Goal: Task Accomplishment & Management: Use online tool/utility

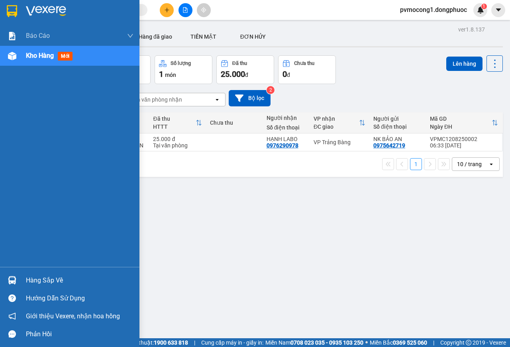
click at [28, 275] on div "Hàng sắp về" at bounding box center [80, 281] width 108 height 12
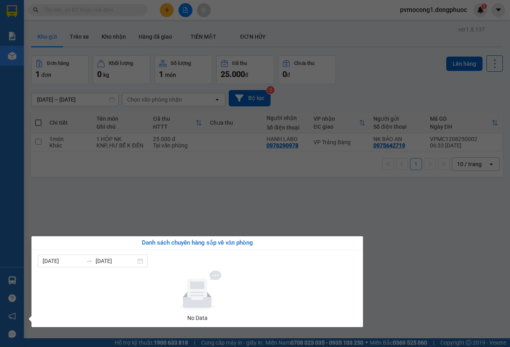
click at [100, 213] on section "Kết quả tìm kiếm ( 0 ) Bộ lọc No Data pvmocong1.dongphuoc 1 Báo cáo Mẫu 1: Báo …" at bounding box center [255, 173] width 510 height 347
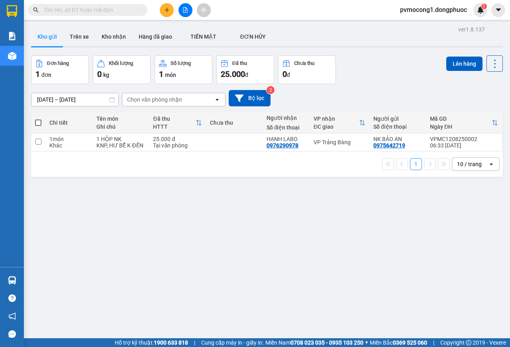
click at [38, 123] on span at bounding box center [38, 123] width 6 height 6
click at [38, 119] on input "checkbox" at bounding box center [38, 119] width 0 height 0
checkbox input "true"
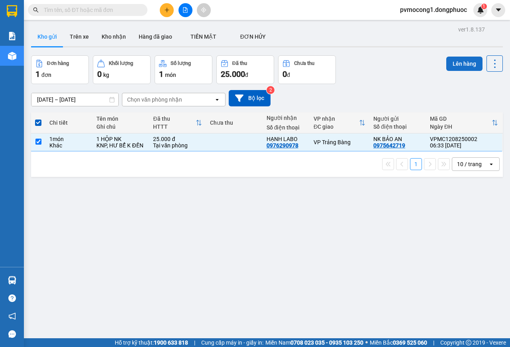
click at [458, 62] on button "Lên hàng" at bounding box center [464, 64] width 36 height 14
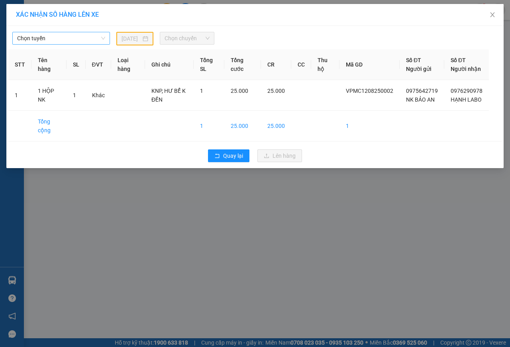
click at [71, 41] on span "Chọn tuyến" at bounding box center [61, 38] width 88 height 12
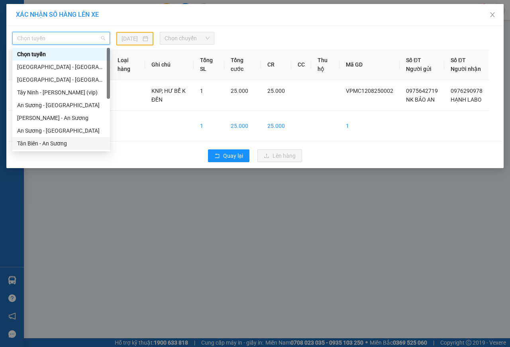
click at [40, 143] on div "Tân Biên - An Sương" at bounding box center [61, 143] width 88 height 9
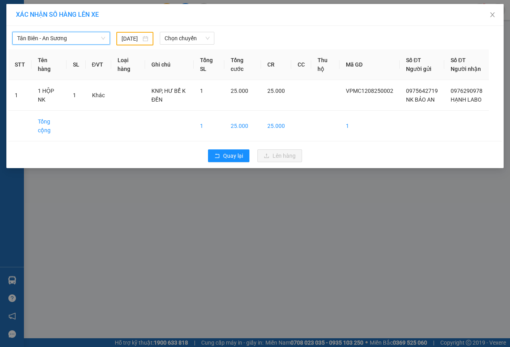
click at [133, 39] on input "[DATE]" at bounding box center [132, 38] width 20 height 9
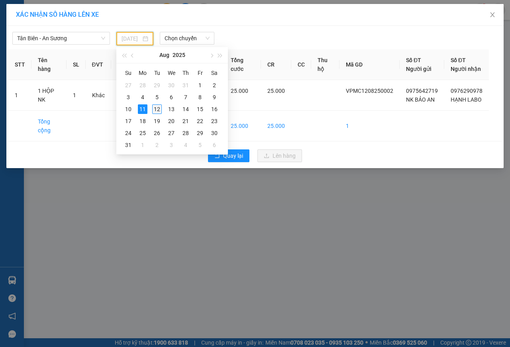
click at [155, 108] on div "12" at bounding box center [157, 109] width 10 height 10
type input "[DATE]"
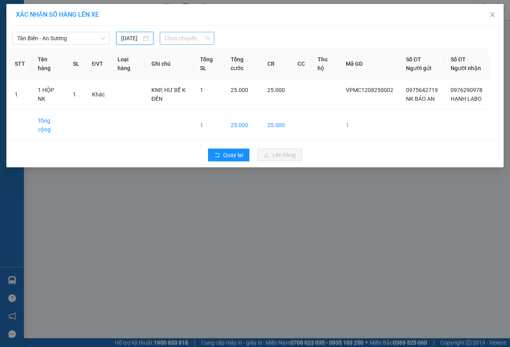
click at [189, 38] on span "Chọn chuyến" at bounding box center [187, 38] width 45 height 12
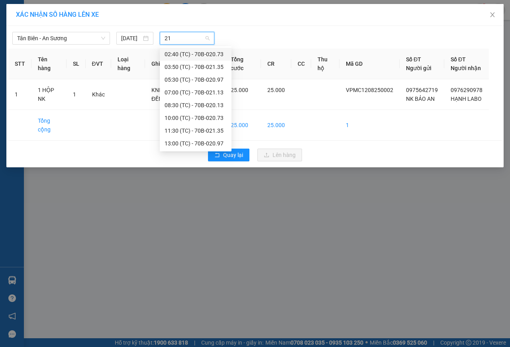
type input "211"
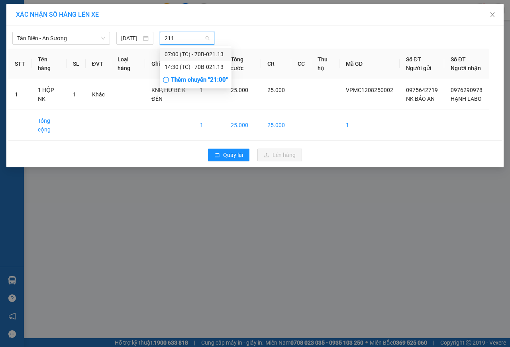
click at [197, 53] on div "07:00 (TC) - 70B-021.13" at bounding box center [196, 54] width 62 height 9
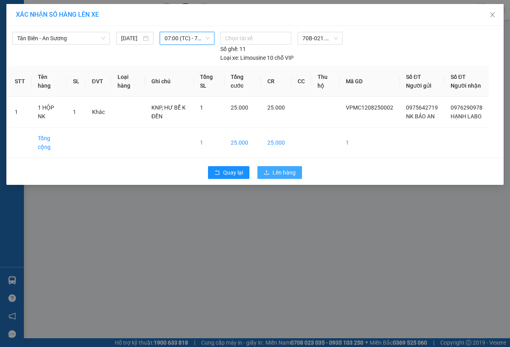
click at [280, 177] on span "Lên hàng" at bounding box center [284, 172] width 23 height 9
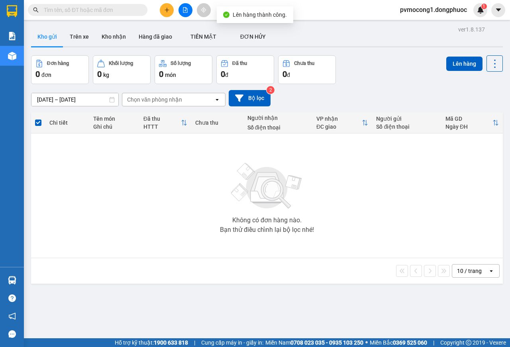
scroll to position [37, 0]
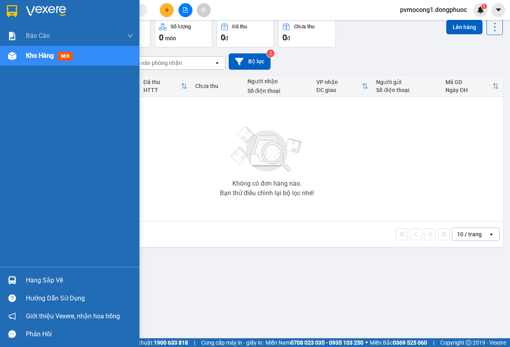
click at [29, 276] on div "Hàng sắp về" at bounding box center [80, 281] width 108 height 12
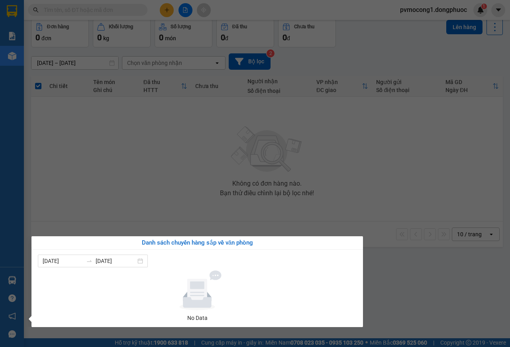
click at [149, 138] on section "Kết quả tìm kiếm ( 0 ) Bộ lọc No Data pvmocong1.dongphuoc 1 Báo cáo Mẫu 1: Báo …" at bounding box center [255, 173] width 510 height 347
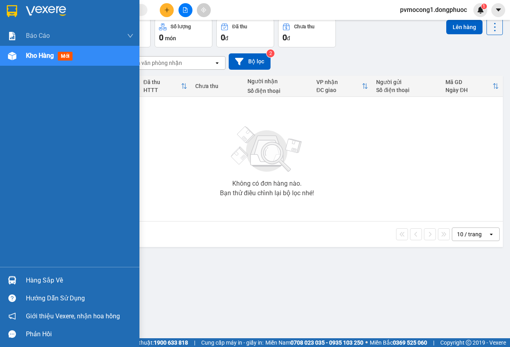
click at [19, 280] on div at bounding box center [12, 280] width 14 height 14
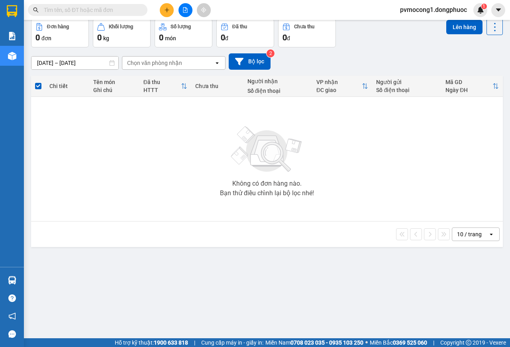
click at [124, 154] on section "Kết quả tìm kiếm ( 0 ) Bộ lọc No Data pvmocong1.dongphuoc 1 Báo cáo Mẫu 1: Báo …" at bounding box center [255, 173] width 510 height 347
